Goal: Task Accomplishment & Management: Manage account settings

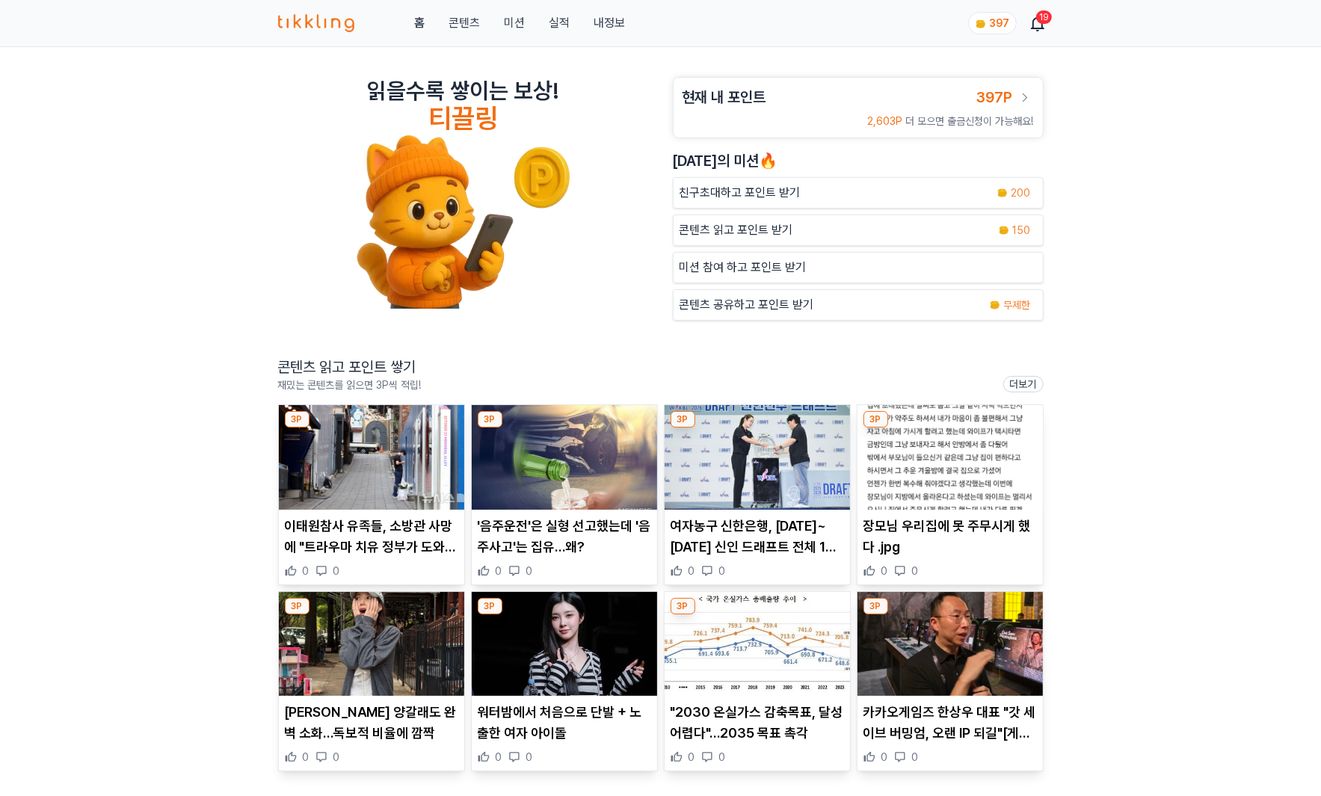
click at [618, 25] on link "내정보" at bounding box center [608, 23] width 31 height 18
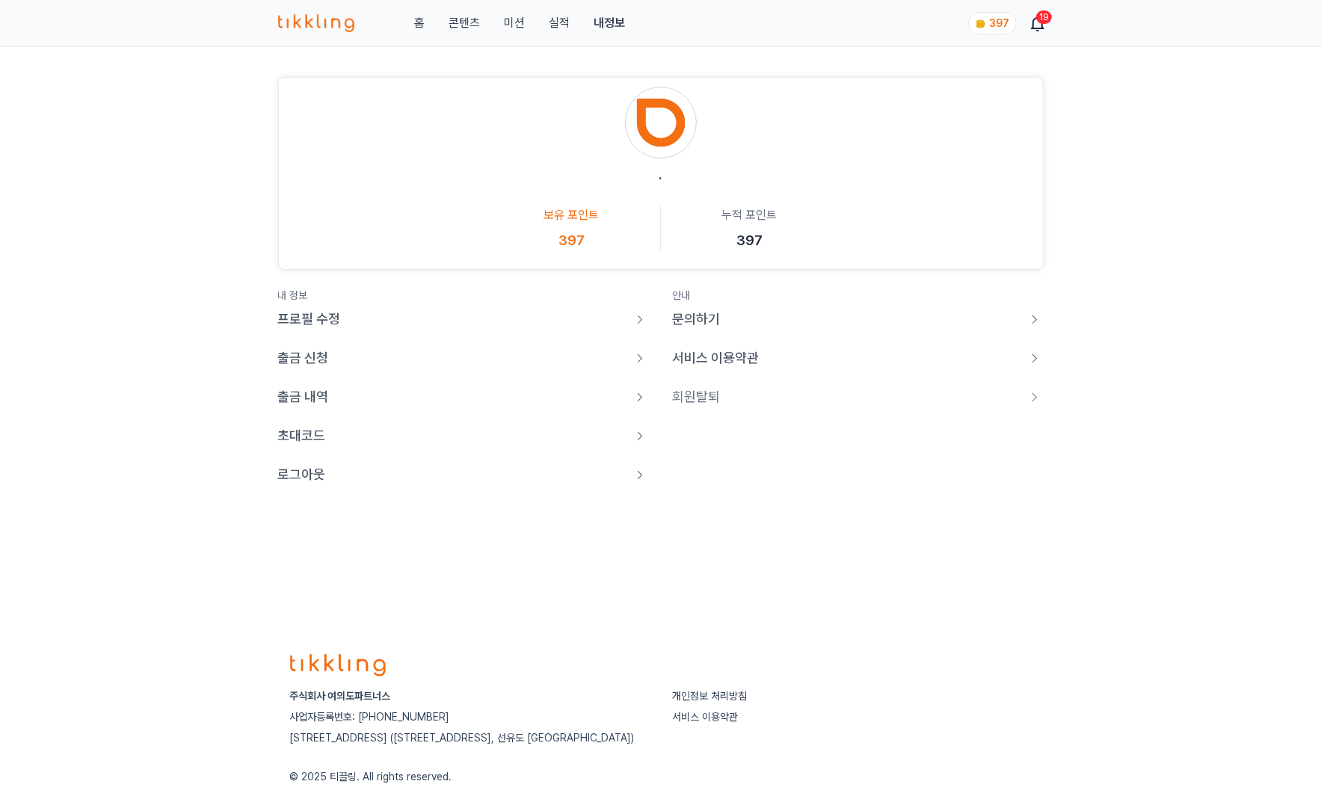
click at [413, 482] on link "로그아웃" at bounding box center [463, 474] width 371 height 21
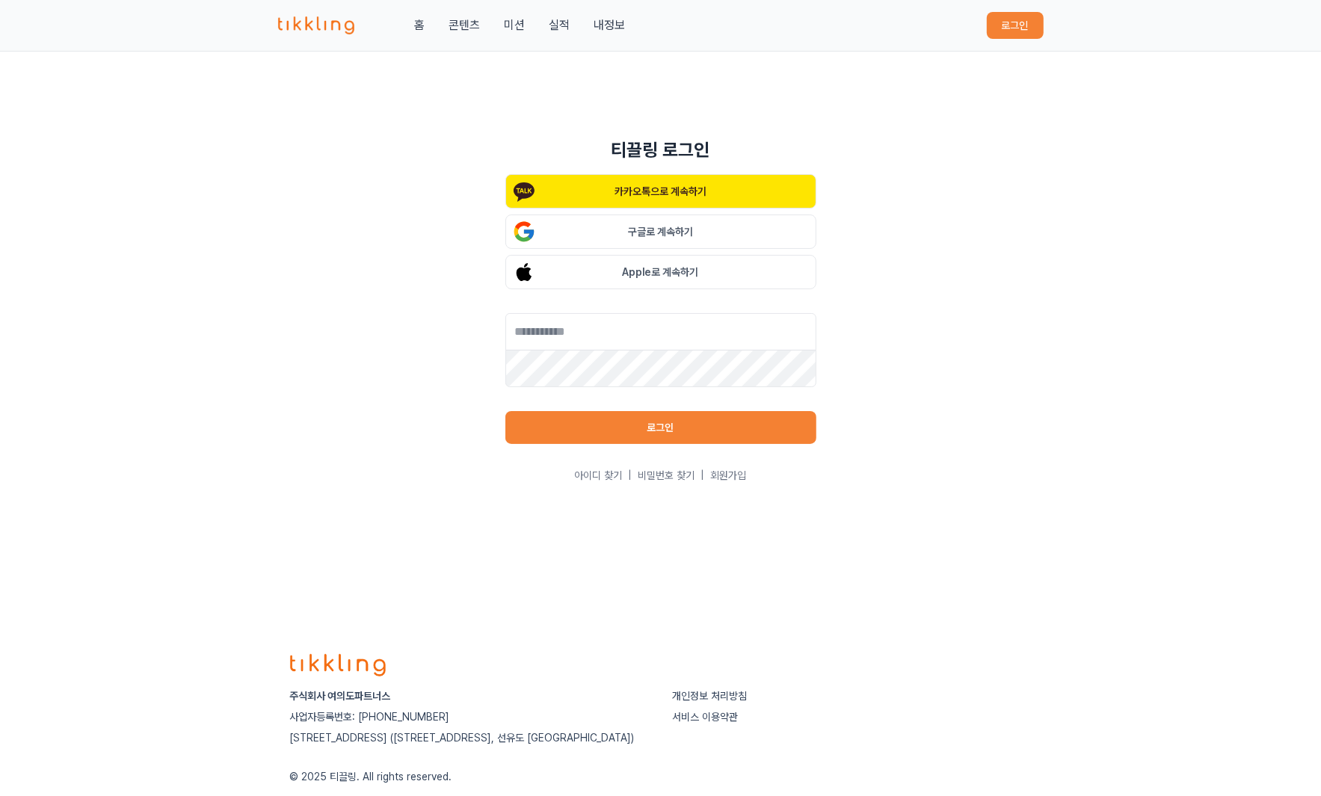
click at [664, 234] on button "구글로 계속하기" at bounding box center [660, 232] width 311 height 34
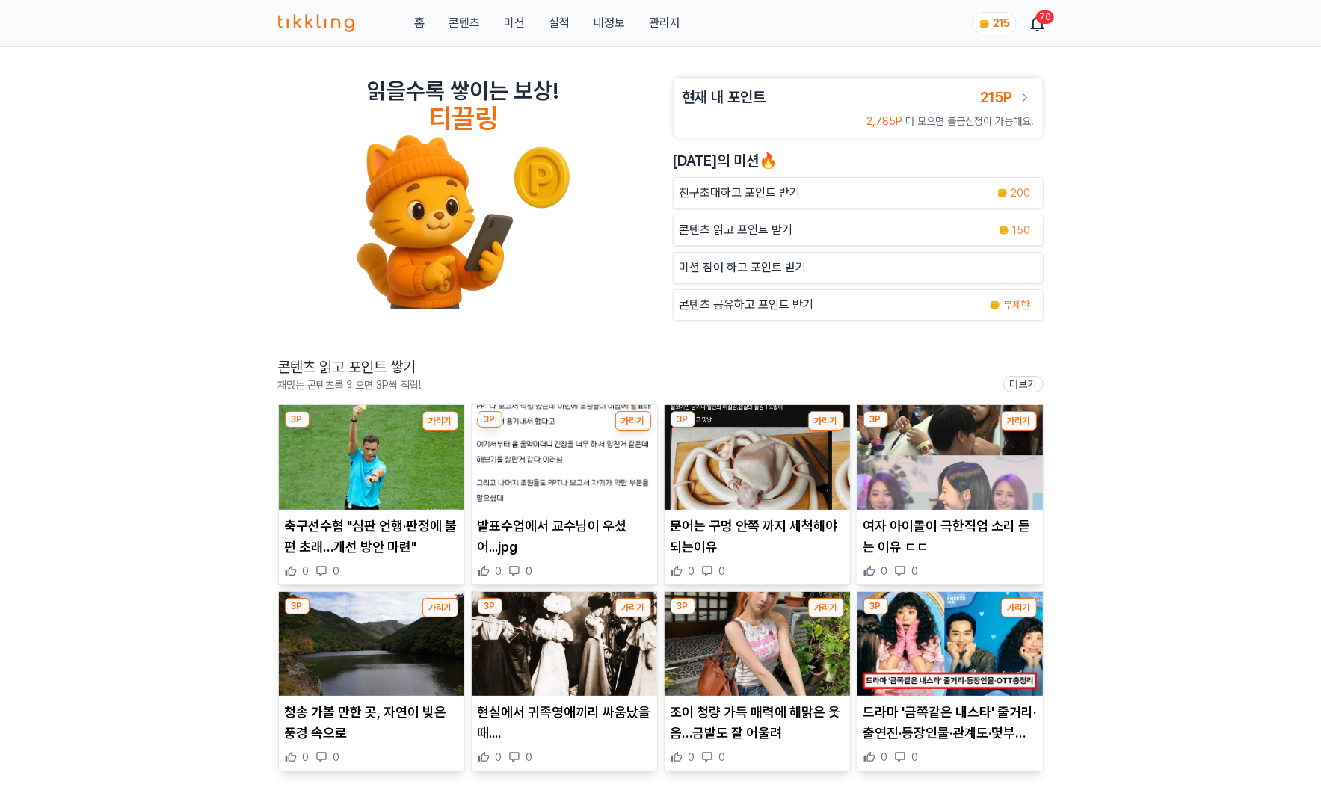
click at [660, 30] on link "관리자" at bounding box center [664, 23] width 31 height 18
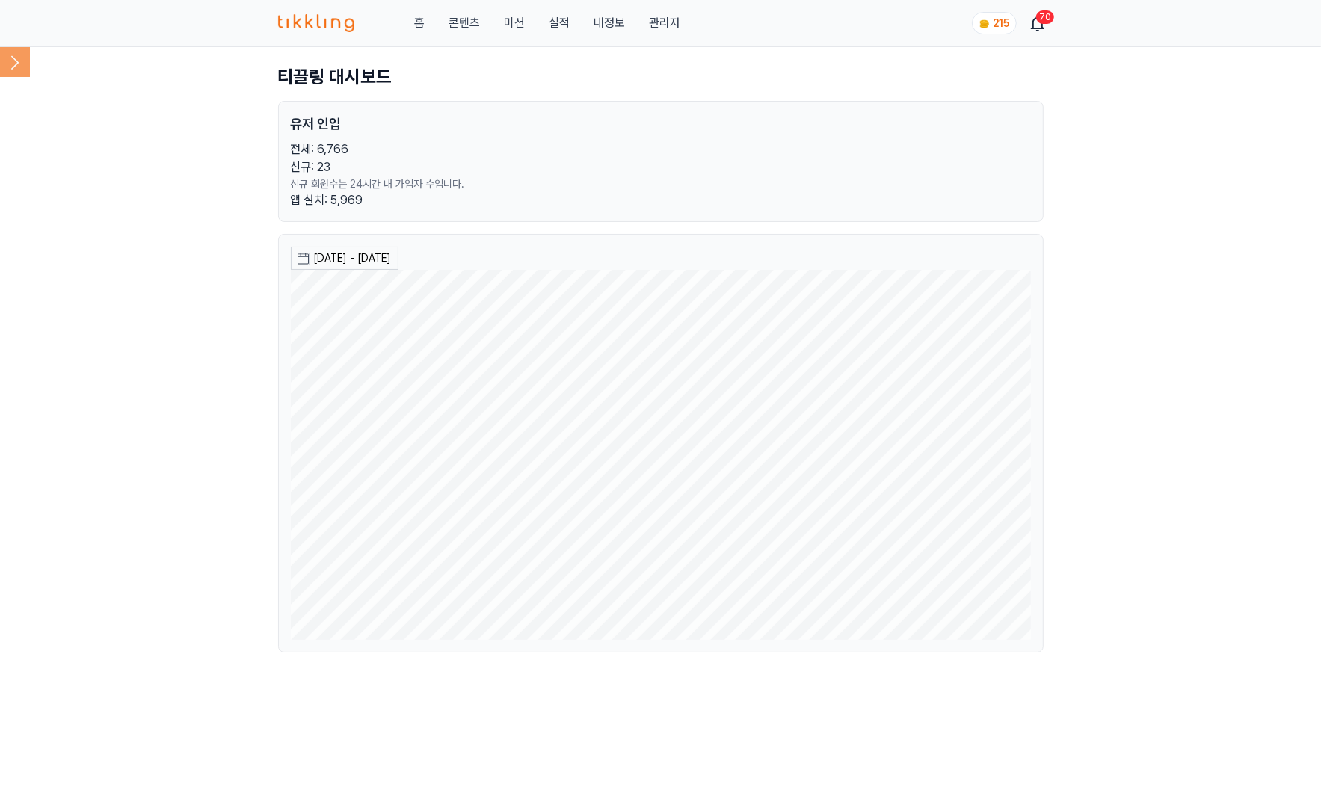
click at [7, 63] on icon at bounding box center [15, 62] width 30 height 30
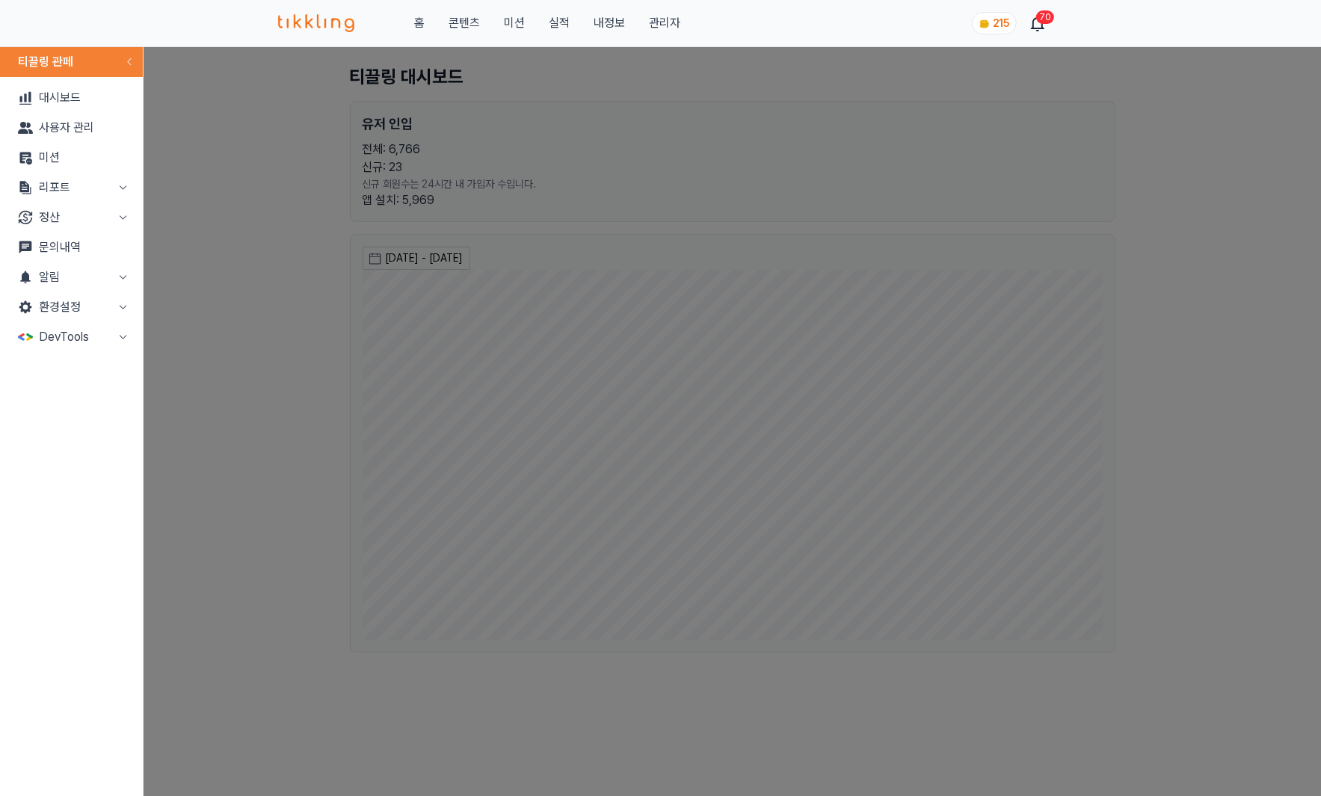
click at [87, 215] on button "정산" at bounding box center [71, 218] width 131 height 30
click at [87, 243] on link "출금신청" at bounding box center [71, 247] width 131 height 30
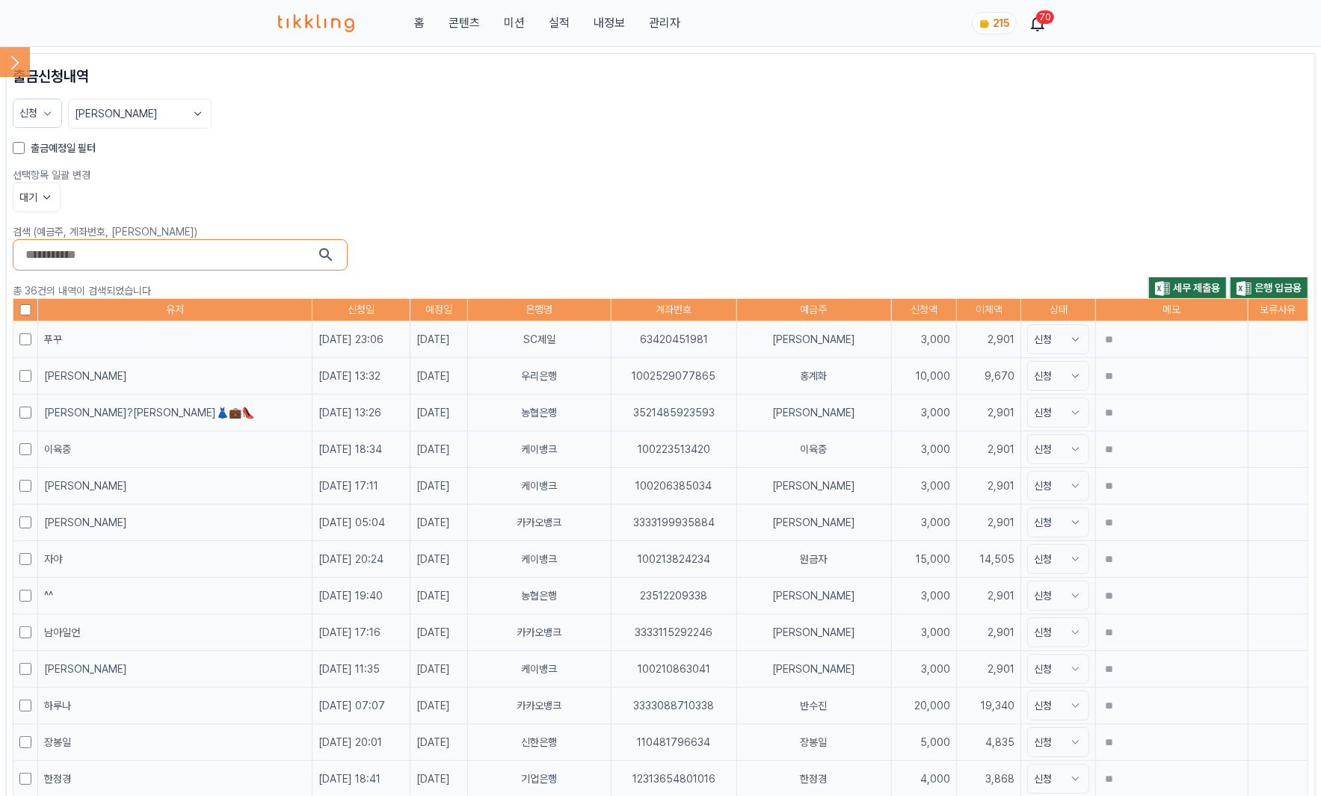
click at [64, 144] on label "출금예정일 필터" at bounding box center [63, 148] width 65 height 15
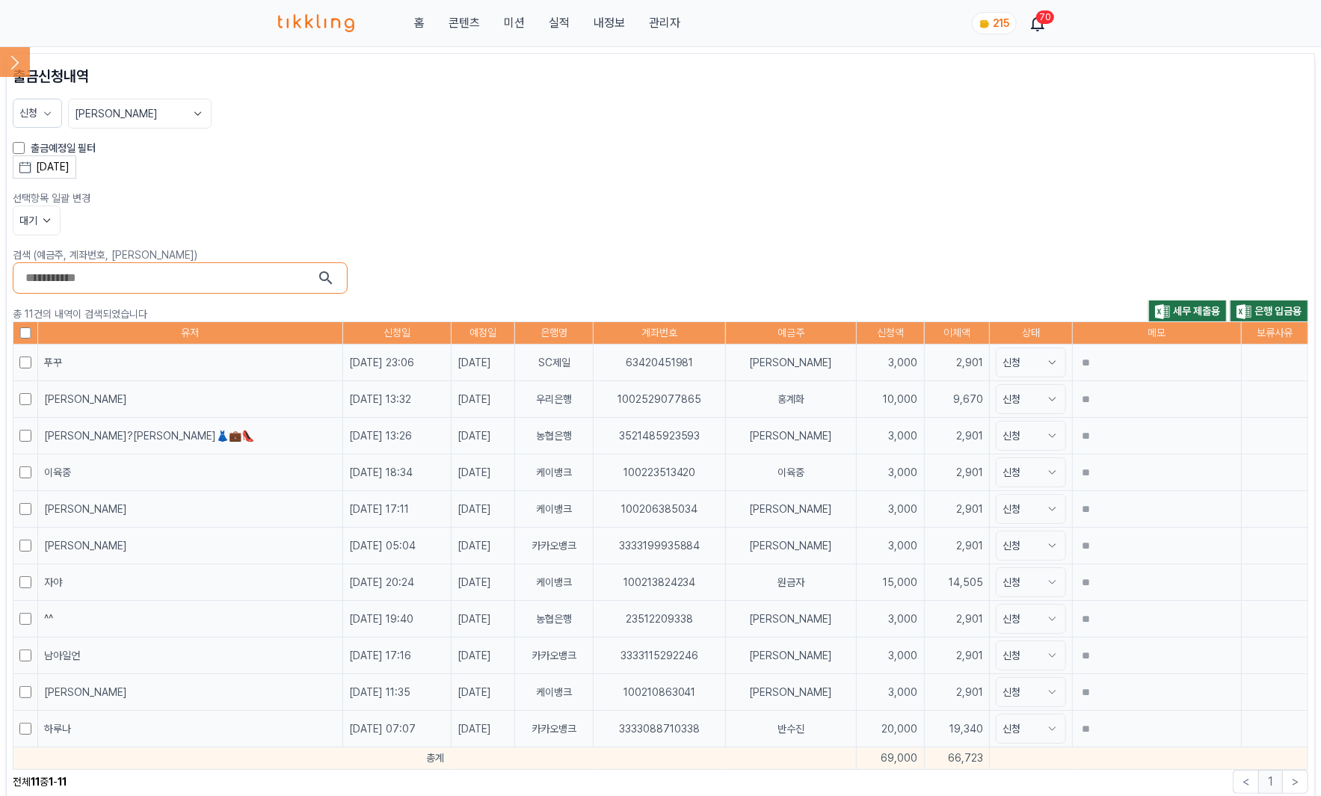
click at [76, 157] on button "2025-08-28" at bounding box center [45, 166] width 64 height 23
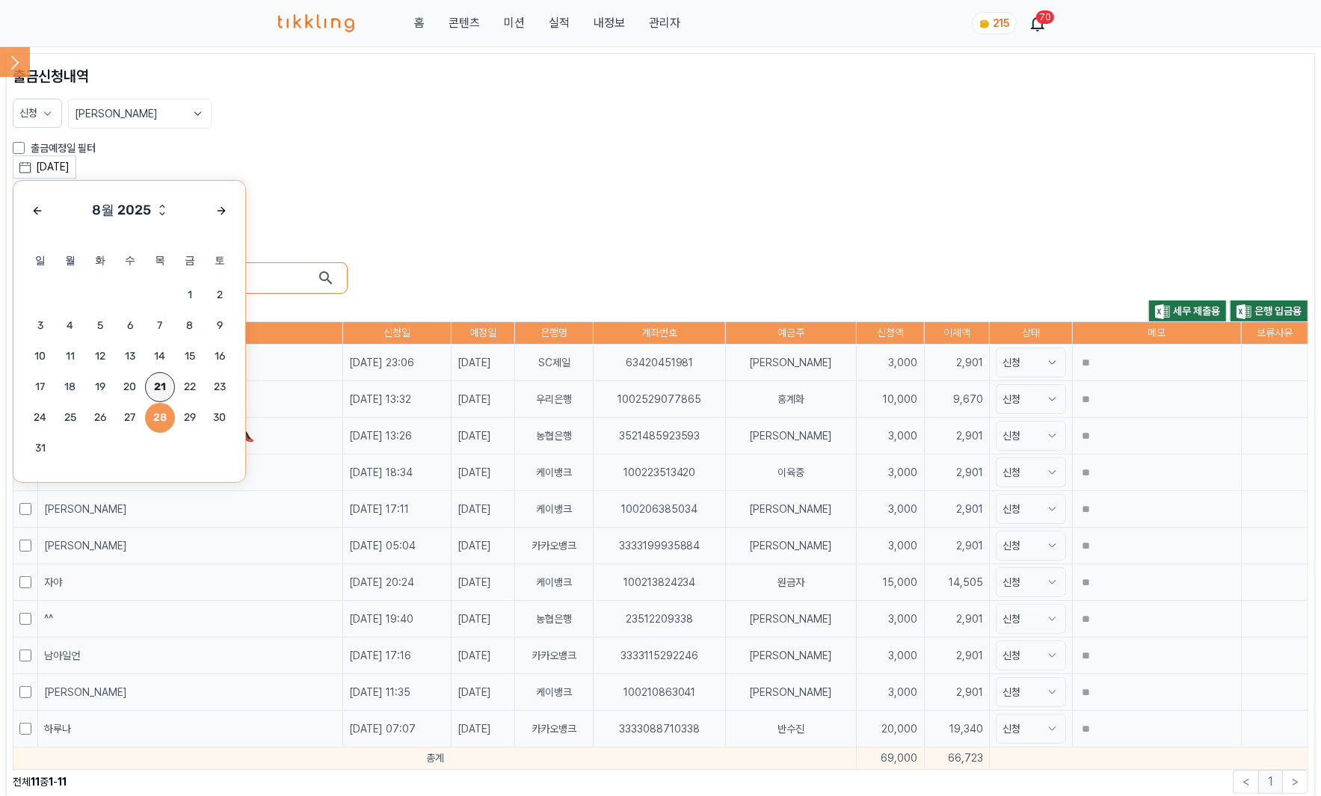
click at [159, 373] on span "21" at bounding box center [160, 387] width 30 height 30
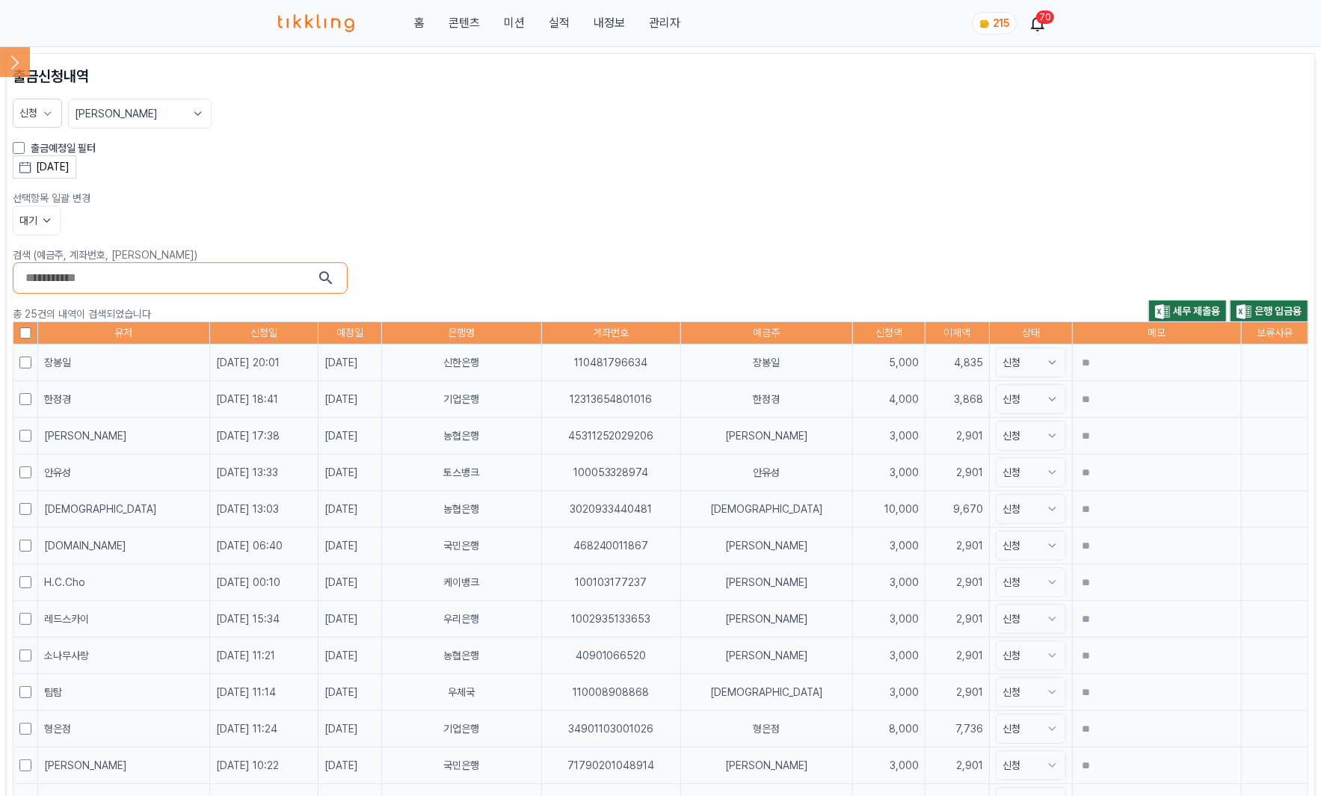
click at [697, 157] on div "2025-08-21 8월 2025 일 월 화 수 목 금 토 1 2 3 4 5 6 7 8 9 10 11 12 13 14 15 16 17 18 1…" at bounding box center [660, 166] width 1295 height 23
click at [44, 224] on icon at bounding box center [47, 220] width 15 height 15
click at [42, 273] on button "대기" at bounding box center [36, 276] width 46 height 27
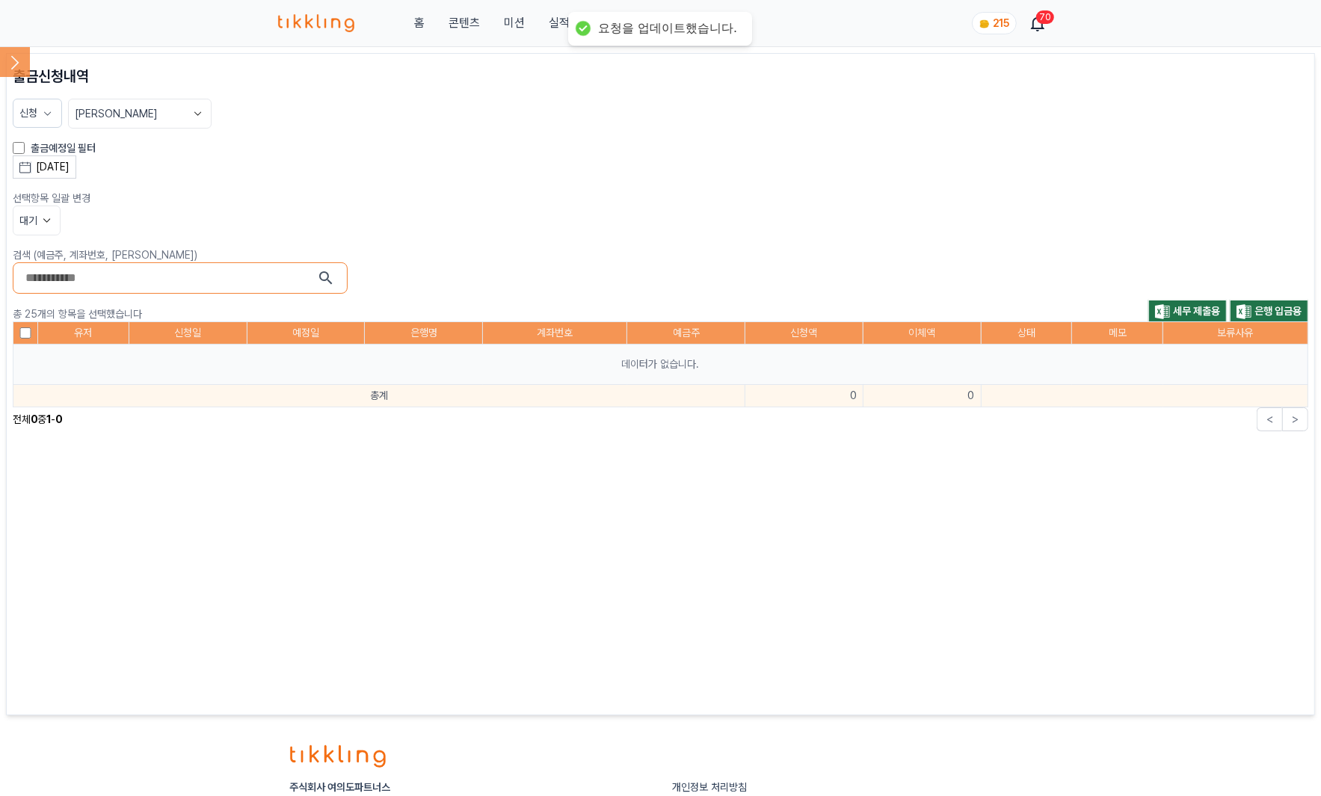
drag, startPoint x: 546, startPoint y: 147, endPoint x: 149, endPoint y: 186, distance: 398.1
click at [543, 145] on div "출금예정일 필터" at bounding box center [660, 148] width 1295 height 15
click at [46, 162] on div "2025-08-21" at bounding box center [53, 167] width 34 height 16
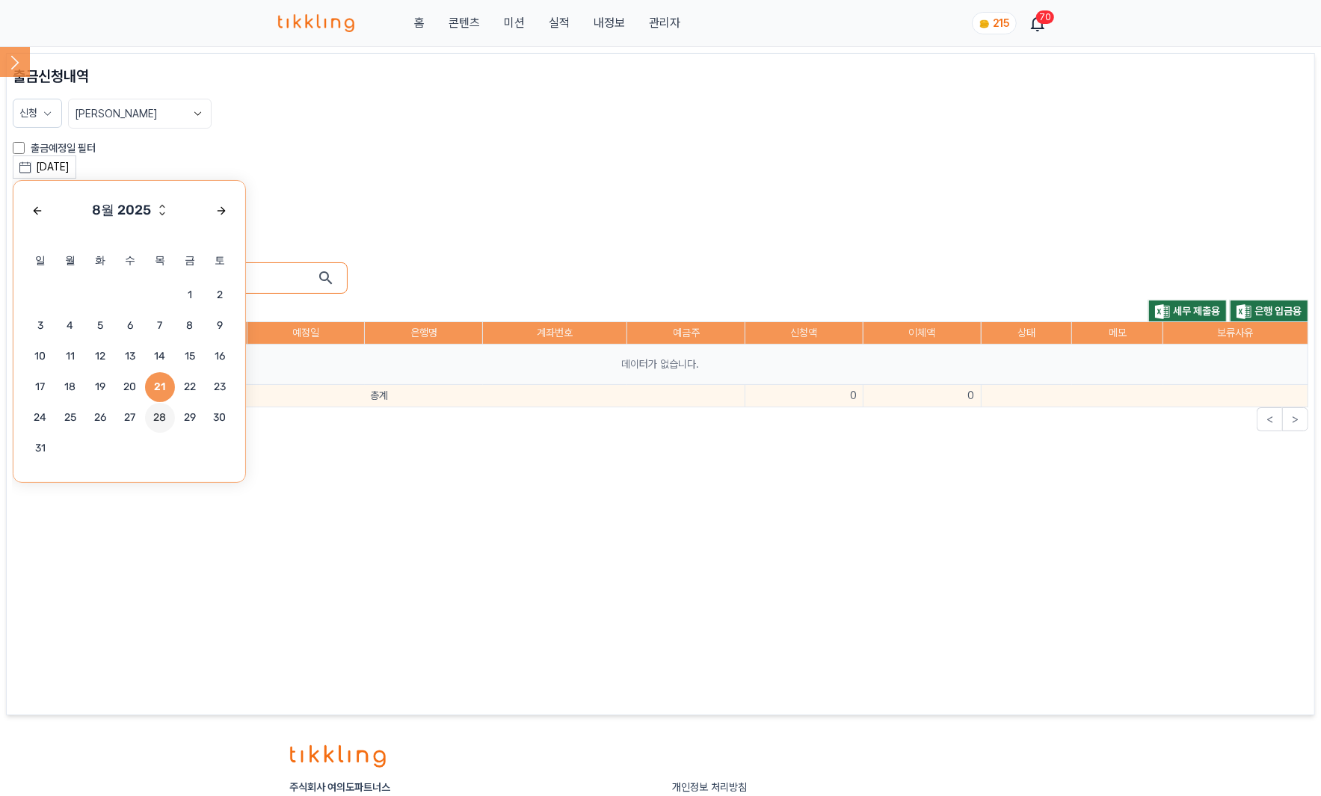
click at [157, 415] on span "28" at bounding box center [160, 418] width 30 height 30
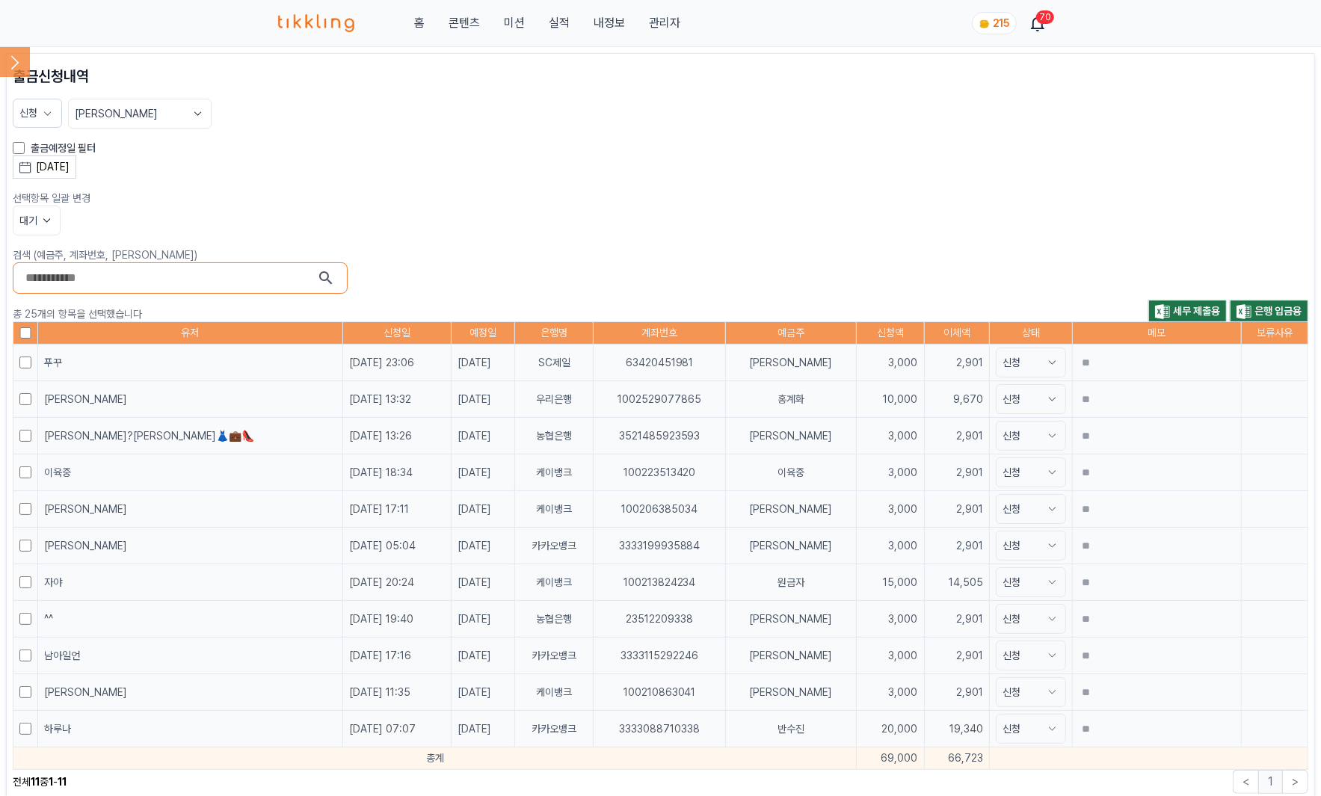
click at [700, 176] on div "2025-08-28 8월 2025 일 월 화 수 목 금 토 1 2 3 4 5 6 7 8 9 10 11 12 13 14 15 16 17 18 1…" at bounding box center [660, 166] width 1295 height 23
click at [40, 113] on icon at bounding box center [47, 113] width 15 height 15
drag, startPoint x: 64, startPoint y: 259, endPoint x: 68, endPoint y: 238, distance: 21.3
click at [65, 259] on button "적용" at bounding box center [84, 254] width 130 height 27
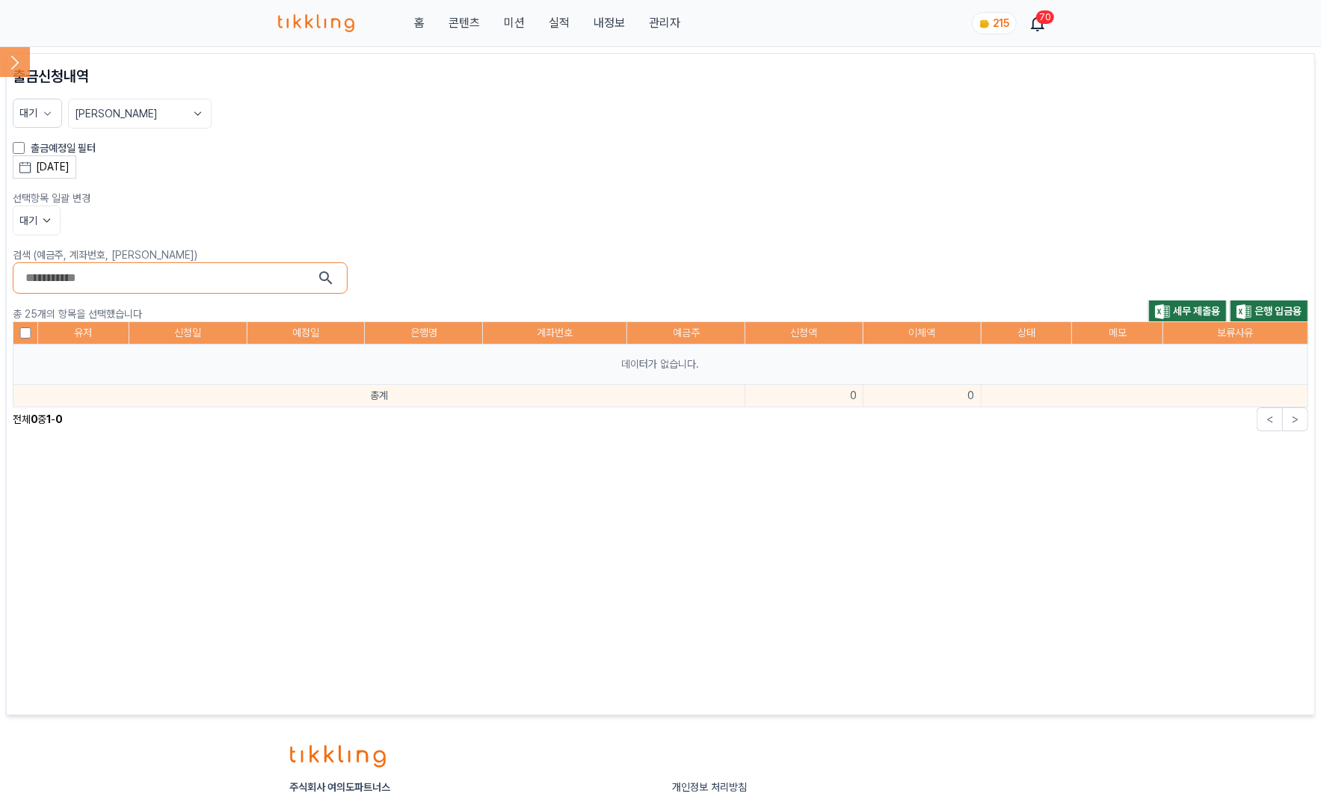
click at [67, 164] on div "2025-08-28" at bounding box center [53, 167] width 34 height 16
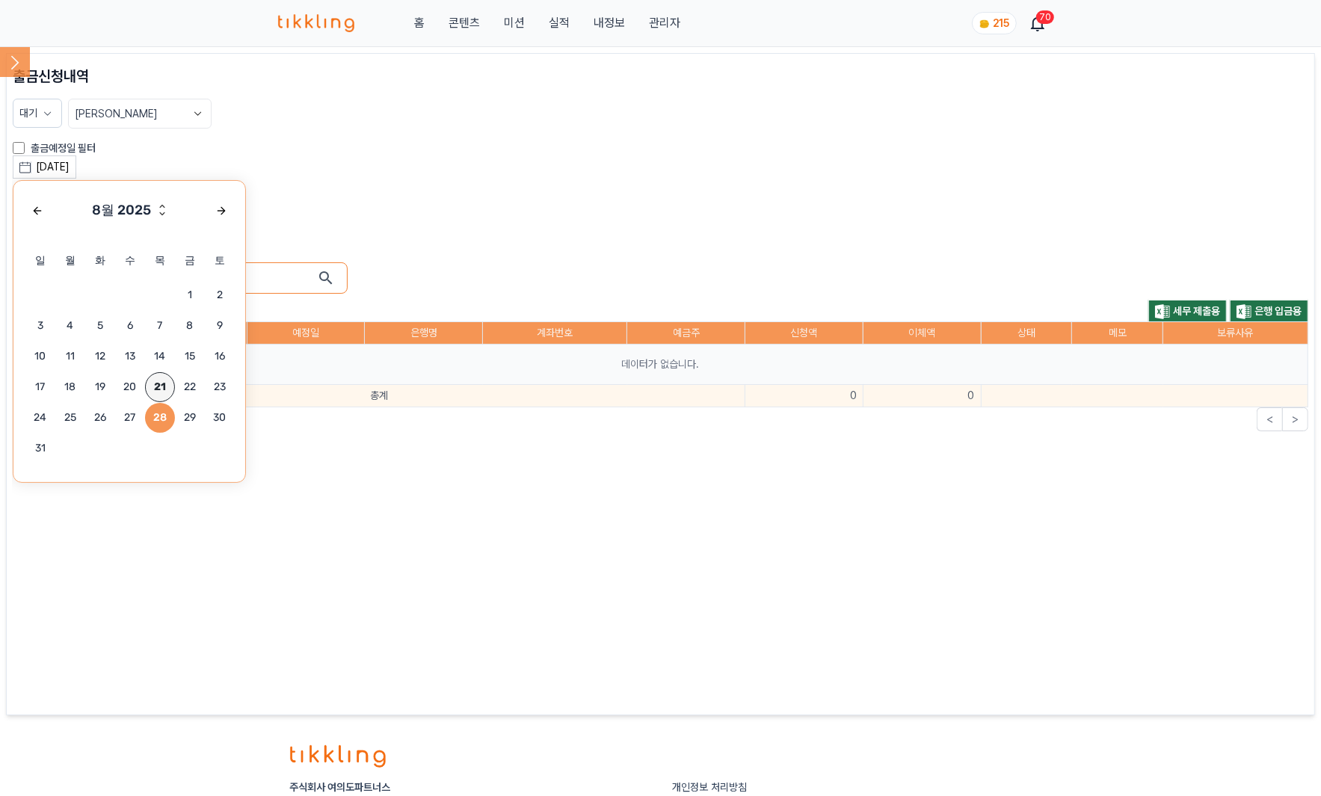
click at [165, 389] on span "21" at bounding box center [160, 387] width 30 height 30
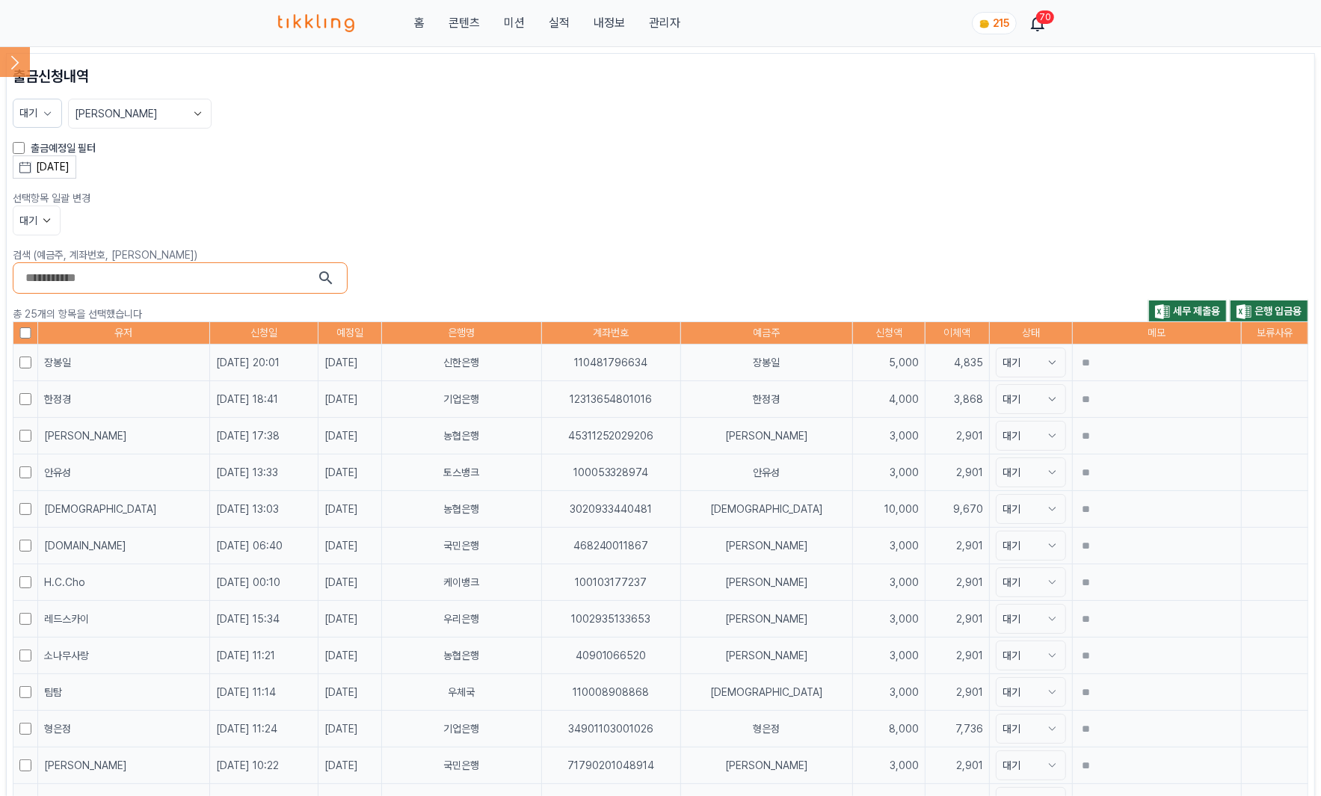
click at [961, 124] on section "대기 최신순" at bounding box center [660, 114] width 1295 height 30
click at [1180, 309] on span "세무 제출용" at bounding box center [1196, 311] width 47 height 12
click at [1281, 308] on span "은행 입금용" at bounding box center [1277, 311] width 47 height 12
click at [1030, 199] on p "선택항목 일괄 변경" at bounding box center [660, 198] width 1295 height 15
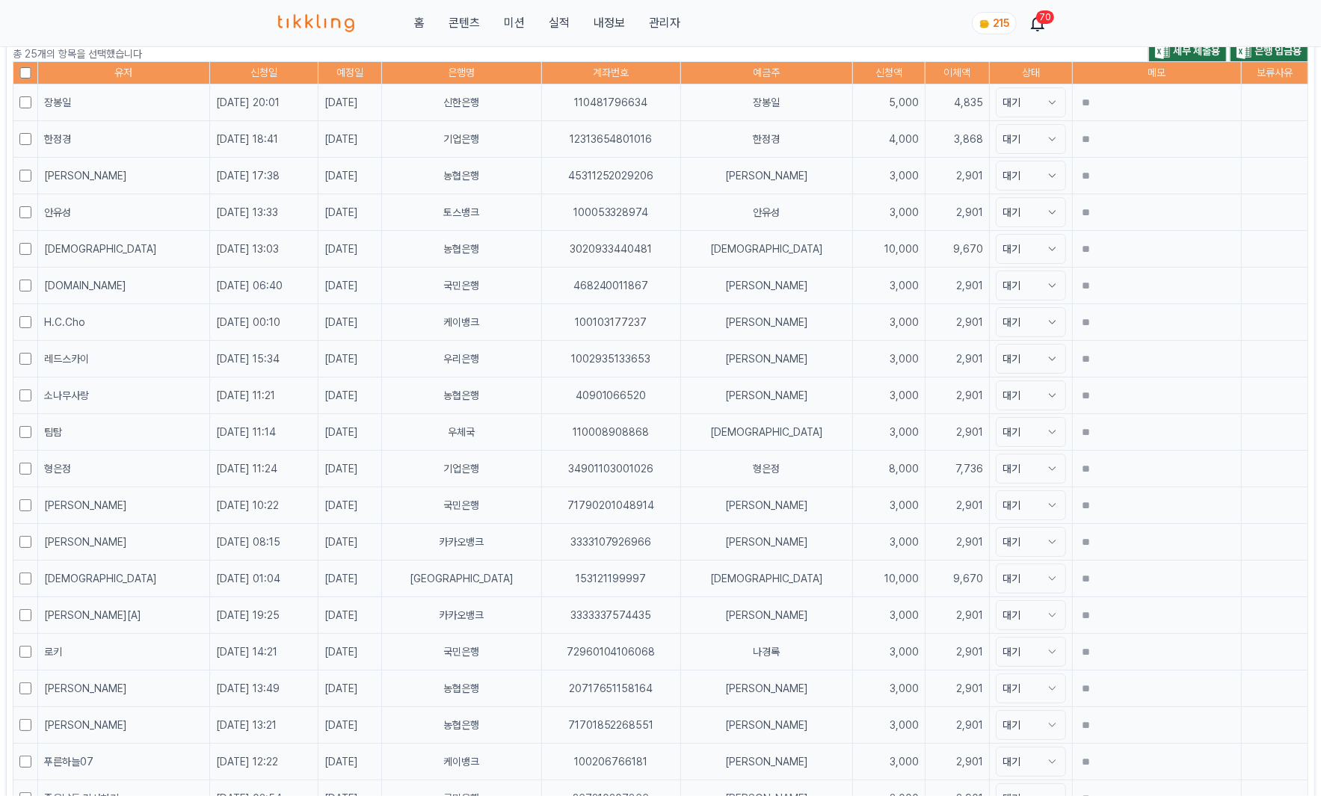
scroll to position [611, 0]
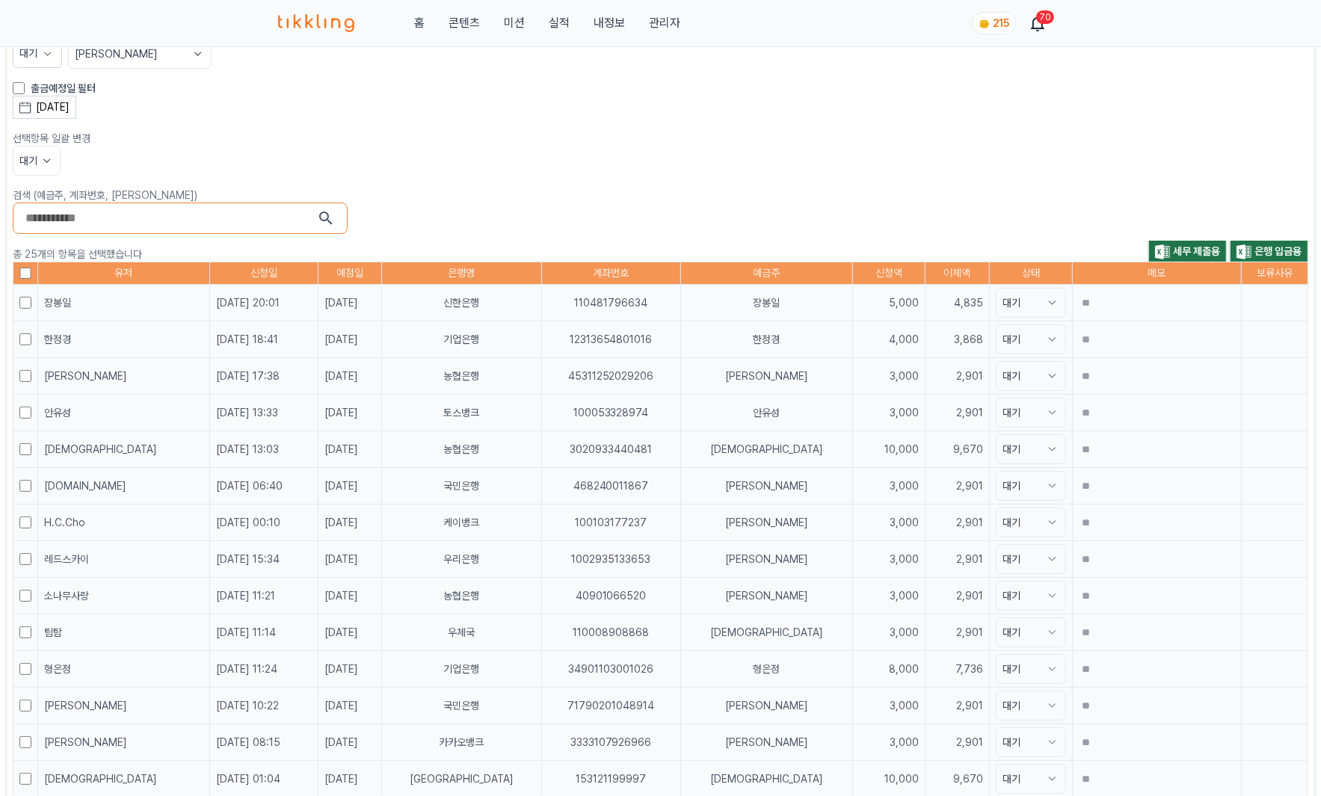
scroll to position [0, 0]
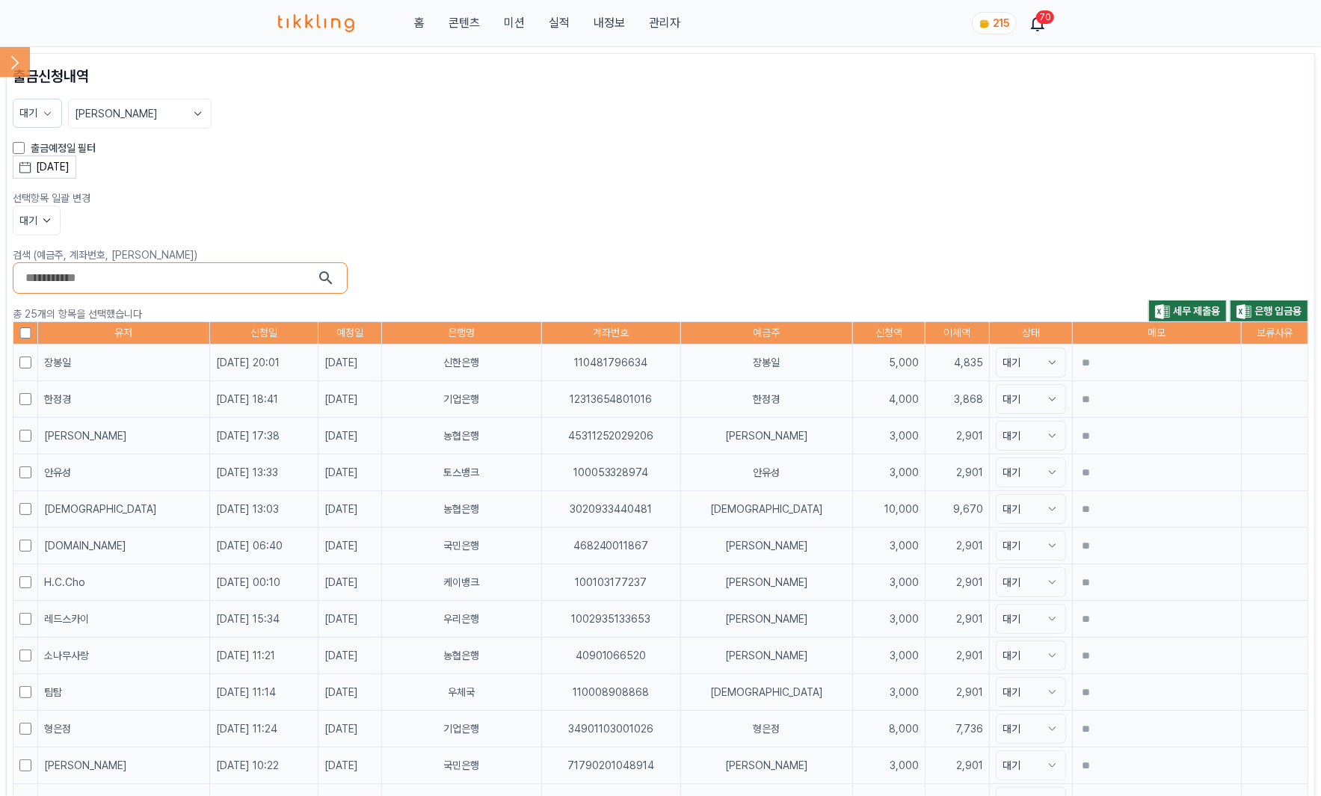
click at [41, 226] on icon at bounding box center [47, 220] width 15 height 15
click at [27, 301] on button "완료" at bounding box center [36, 303] width 46 height 27
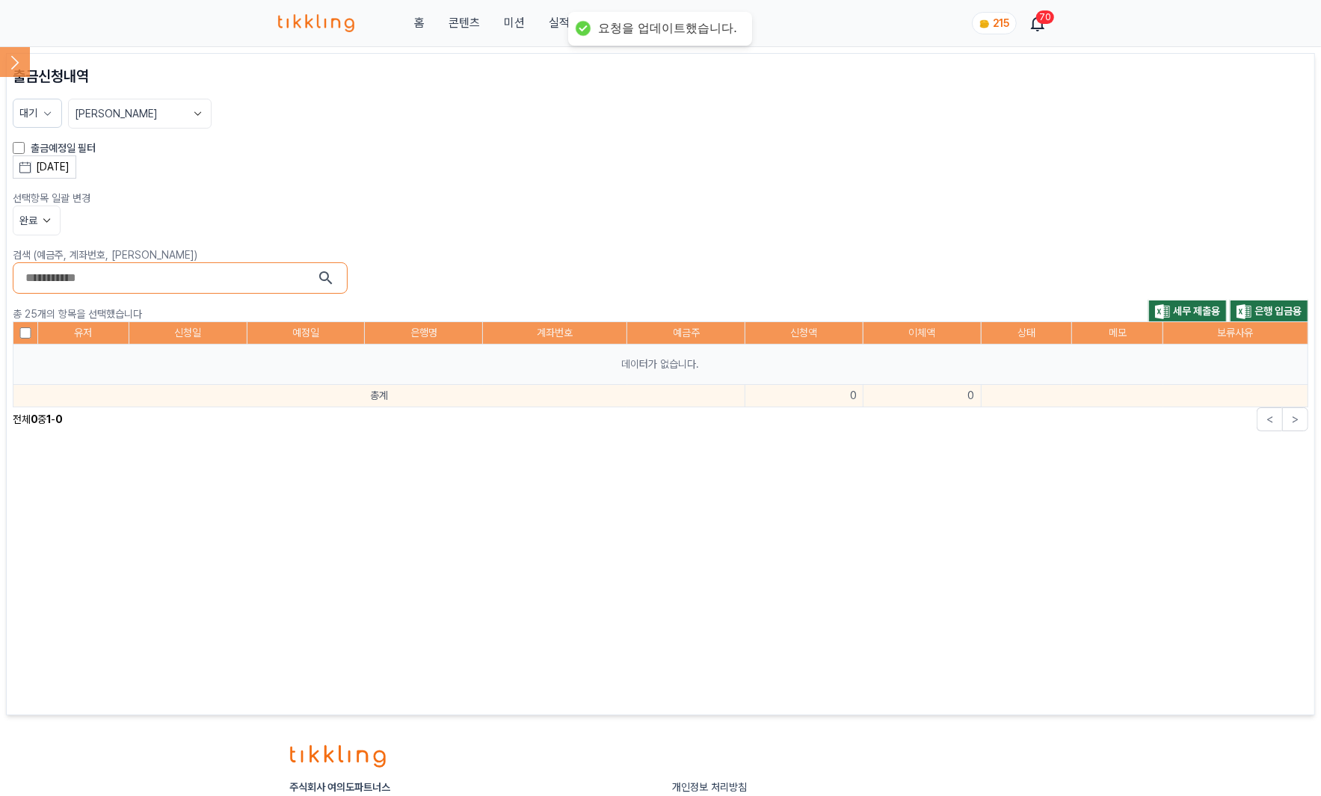
click at [830, 181] on div "출금신청내역 대기 최신순 출금예정일 필터 2025-08-21 8월 2025 일 월 화 수 목 금 토 1 2 3 4 5 6 7 8 9 10 11…" at bounding box center [660, 384] width 1295 height 637
